Goal: Check status

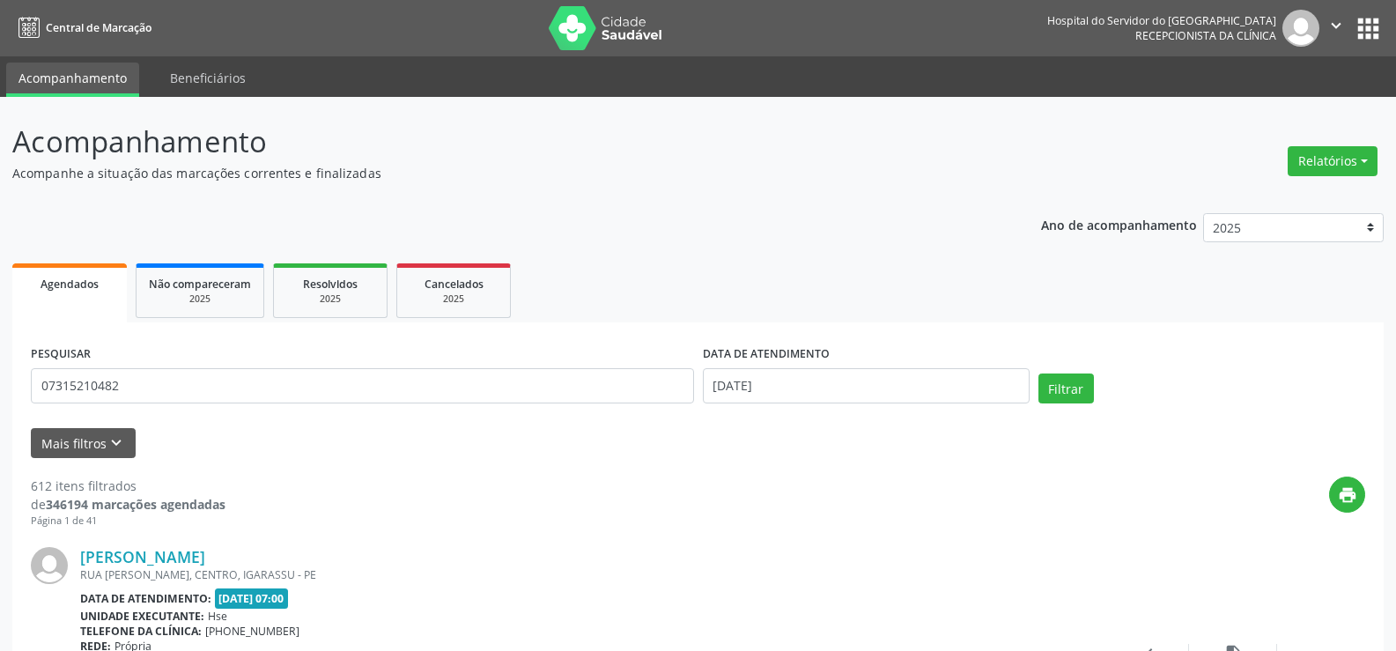
type input "07315210482"
click at [1039, 374] on button "Filtrar" at bounding box center [1067, 389] width 56 height 30
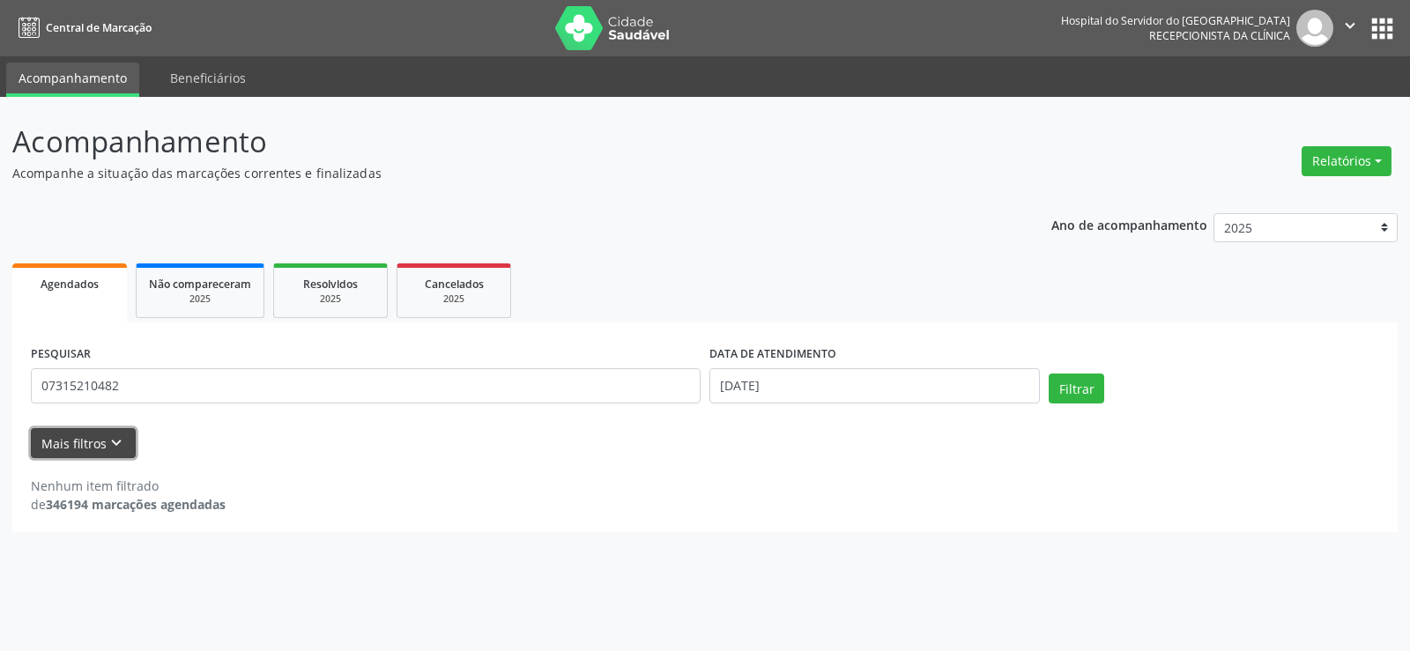
click at [107, 442] on icon "keyboard_arrow_down" at bounding box center [116, 442] width 19 height 19
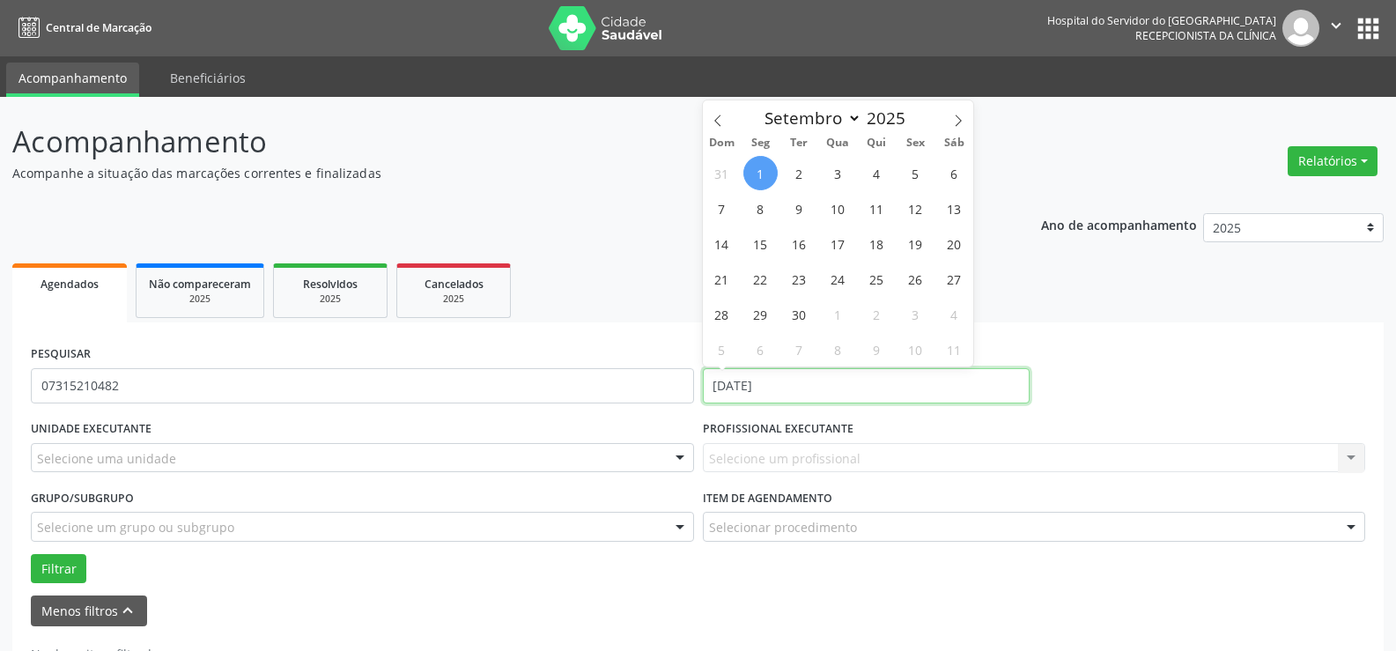
click at [751, 391] on input "[DATE]" at bounding box center [866, 385] width 327 height 35
click at [720, 391] on input "[DATE]" at bounding box center [866, 385] width 327 height 35
click at [719, 389] on input "[DATE]" at bounding box center [866, 385] width 327 height 35
click at [31, 554] on button "Filtrar" at bounding box center [59, 569] width 56 height 30
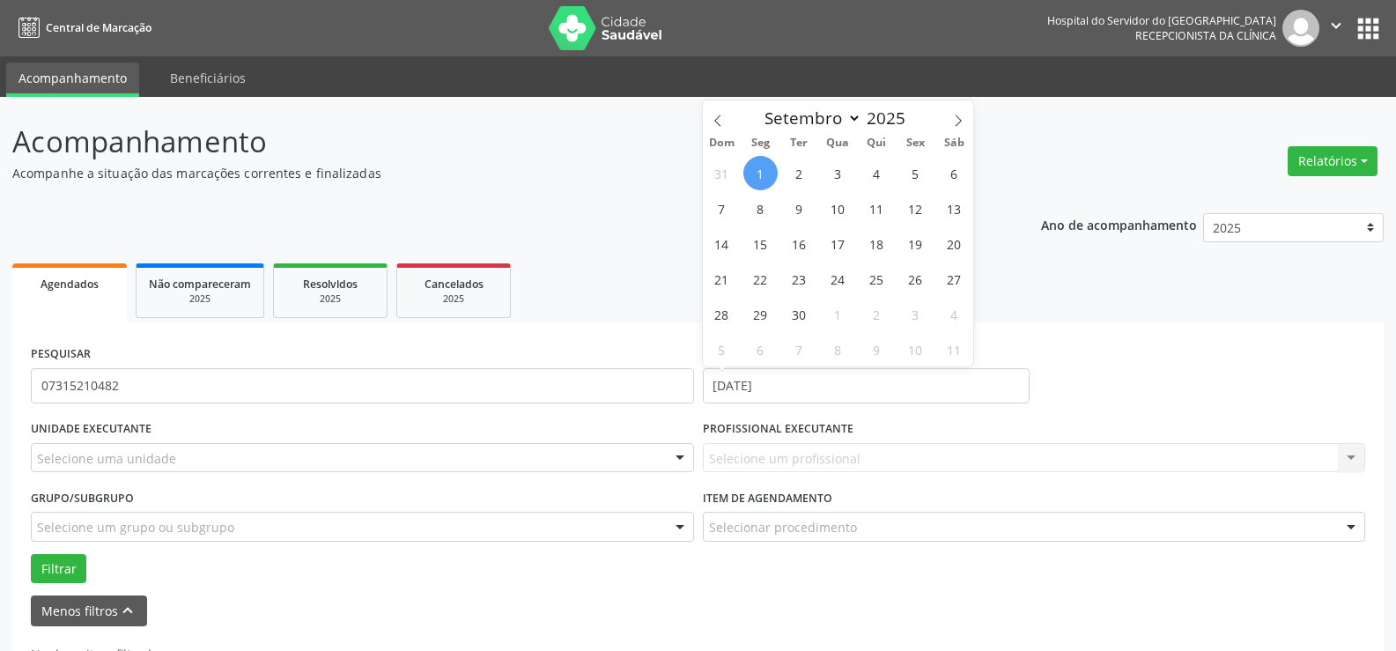
click at [767, 174] on span "1" at bounding box center [761, 173] width 34 height 34
type input "[DATE]"
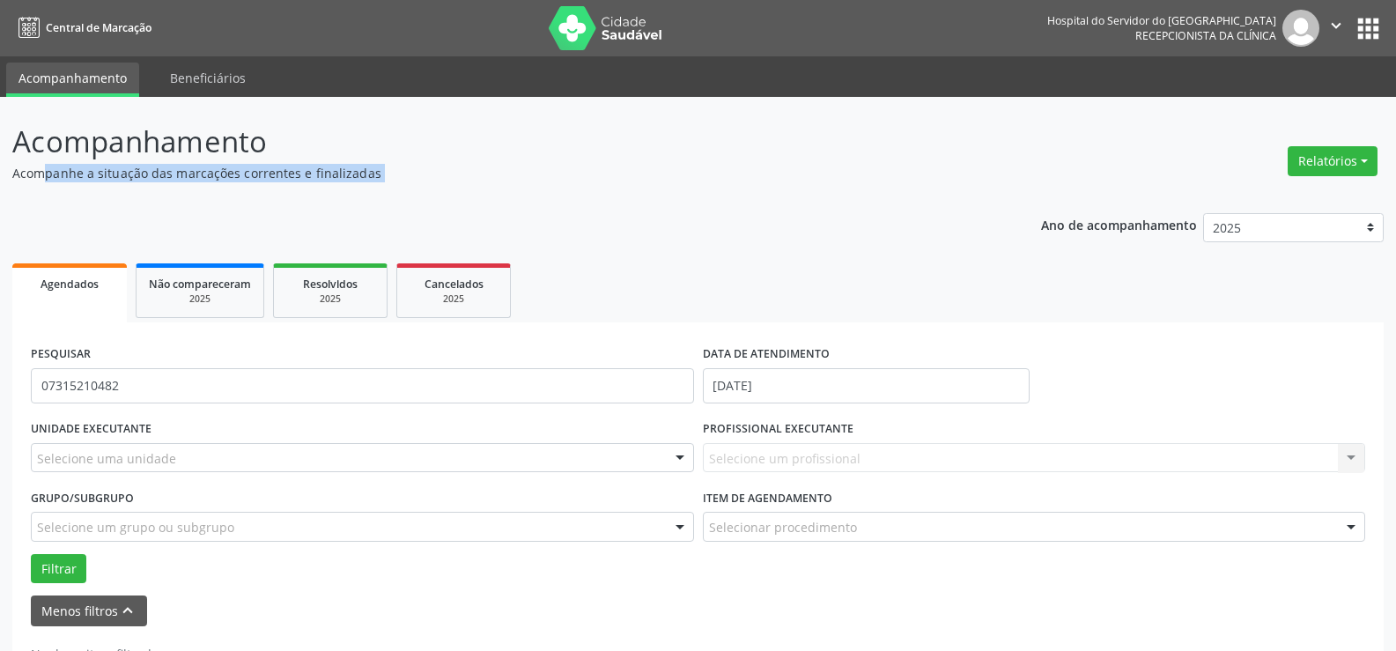
click at [767, 174] on p "Acompanhe a situação das marcações correntes e finalizadas" at bounding box center [492, 173] width 960 height 19
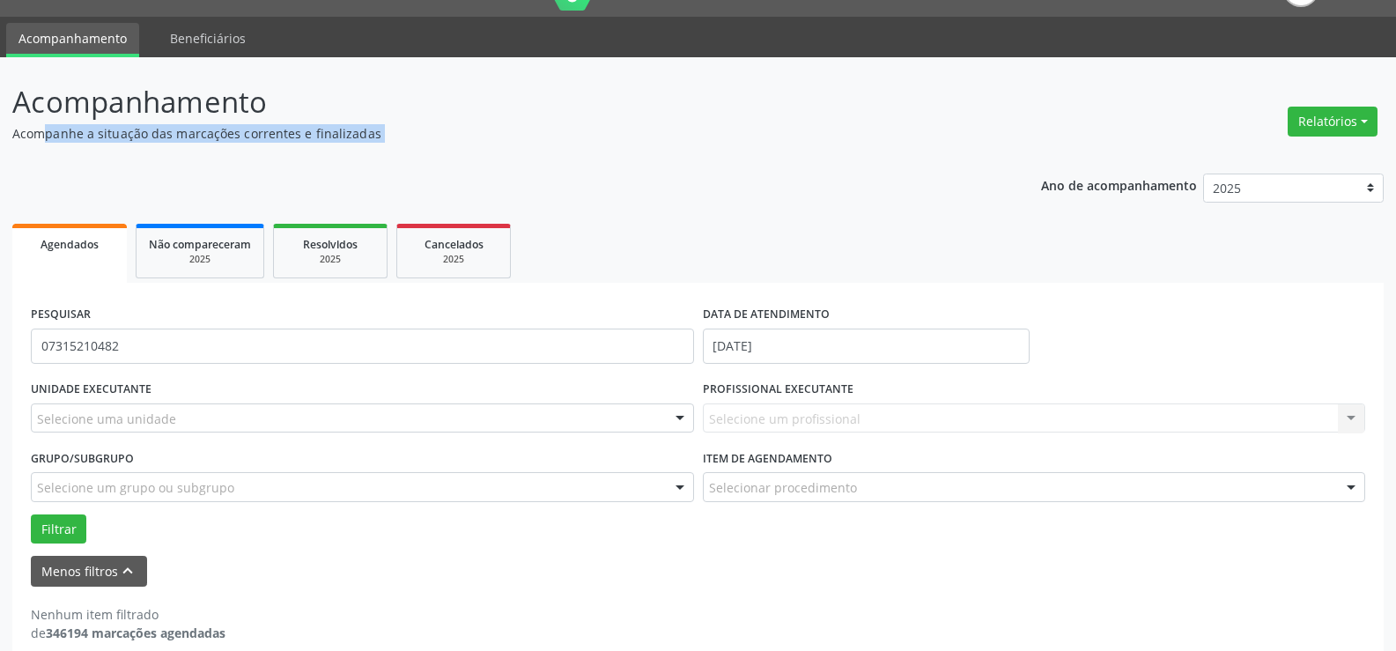
scroll to position [62, 0]
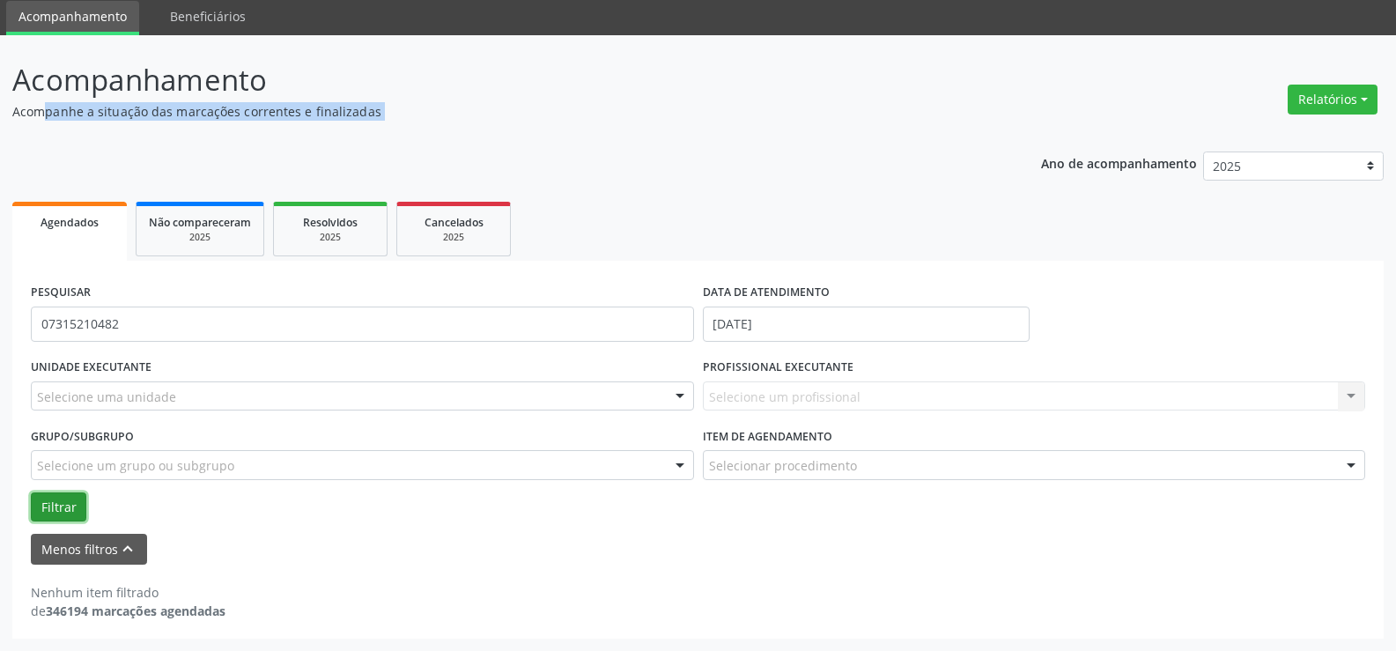
click at [65, 507] on button "Filtrar" at bounding box center [59, 507] width 56 height 30
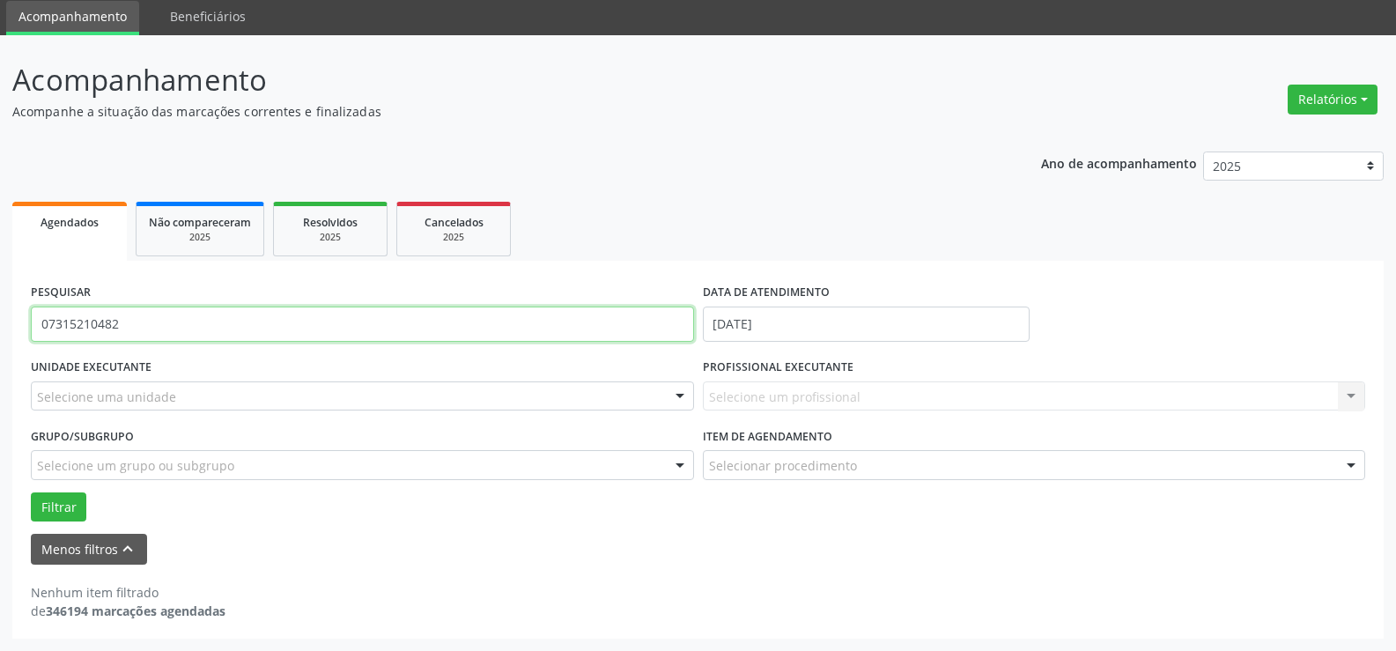
click at [138, 325] on input "07315210482" at bounding box center [362, 324] width 663 height 35
type input "REINALDO CONTENTE PIMENTEL"
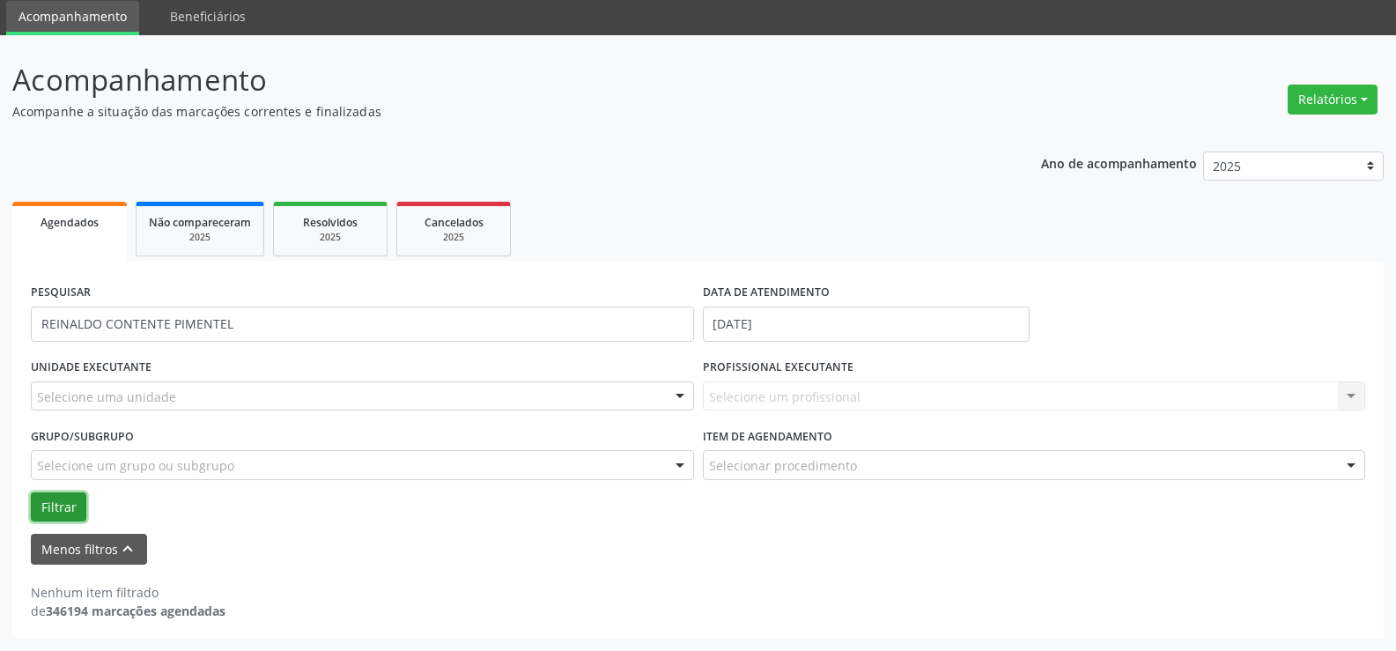
click at [64, 499] on button "Filtrar" at bounding box center [59, 507] width 56 height 30
